Goal: Find specific page/section: Find specific page/section

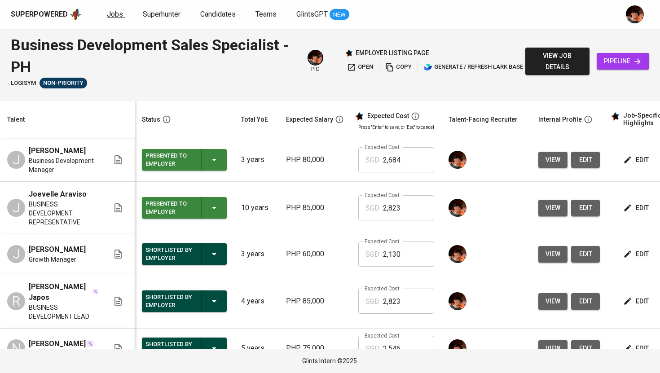
click at [114, 14] on span "Jobs" at bounding box center [115, 14] width 16 height 9
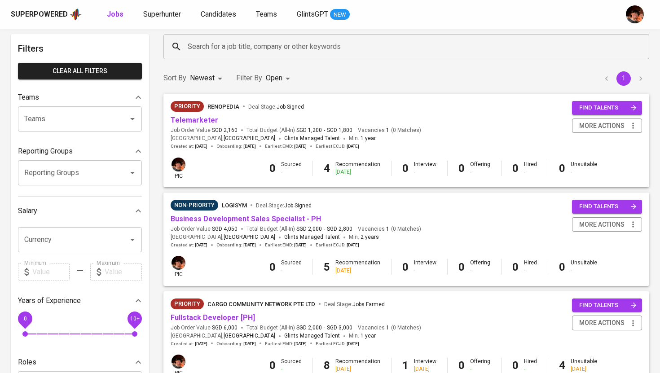
scroll to position [41, 0]
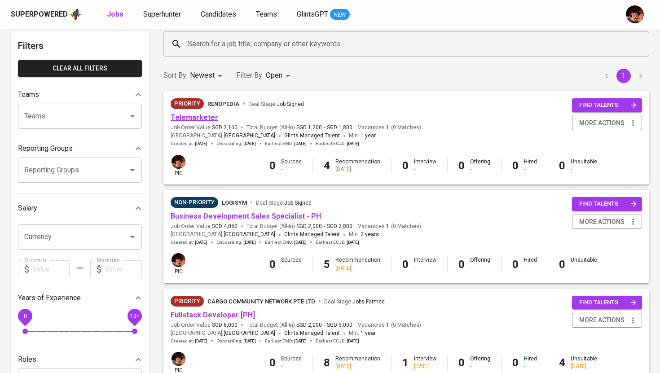
click at [188, 121] on link "Telemarketer" at bounding box center [195, 117] width 48 height 9
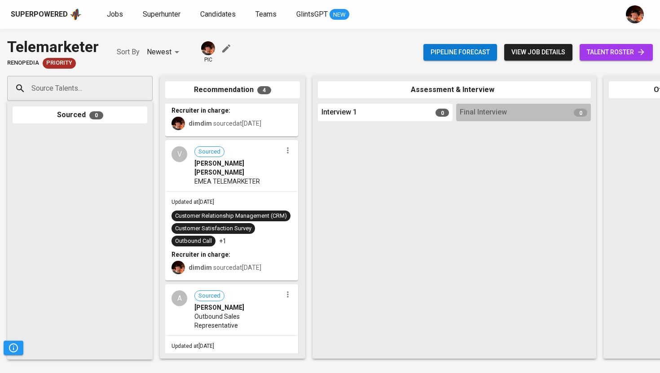
scroll to position [251, 0]
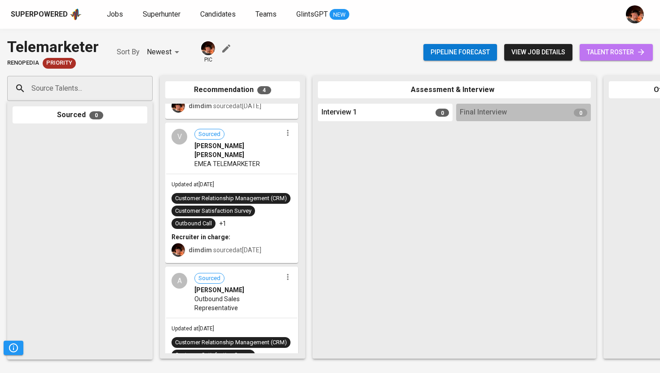
click at [600, 52] on span "talent roster" at bounding box center [616, 52] width 59 height 11
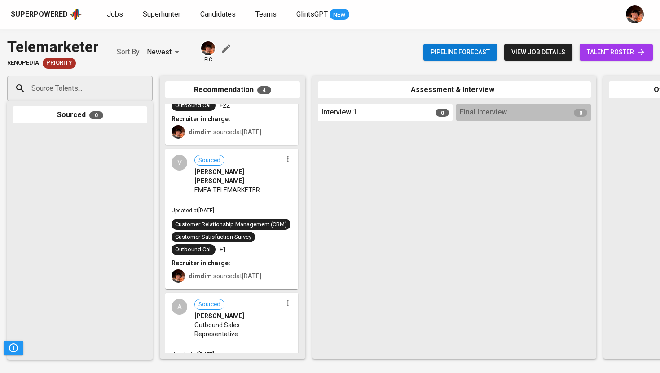
scroll to position [233, 0]
